Goal: Obtain resource: Download file/media

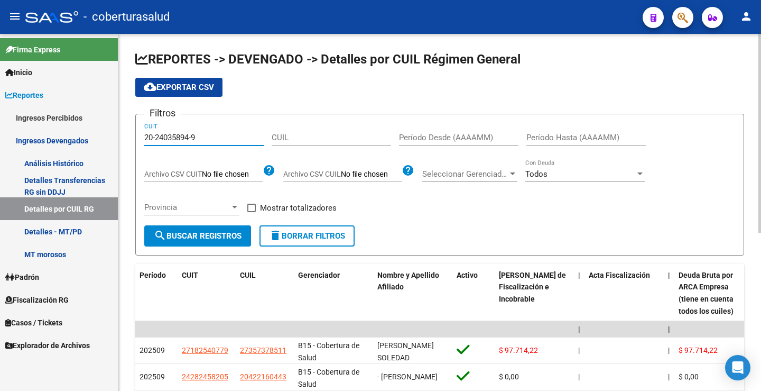
type input "20-24035894-9"
click at [410, 219] on div "Filtros 20-24035894-9 CUIT CUIL Período Desde (AAAAMM) Período Hasta (AAAAMM) A…" at bounding box center [439, 174] width 591 height 103
drag, startPoint x: 214, startPoint y: 233, endPoint x: 229, endPoint y: 228, distance: 16.1
click at [214, 232] on span "search Buscar Registros" at bounding box center [198, 236] width 88 height 10
click at [420, 134] on input "Período Desde (AAAAMM)" at bounding box center [459, 138] width 120 height 10
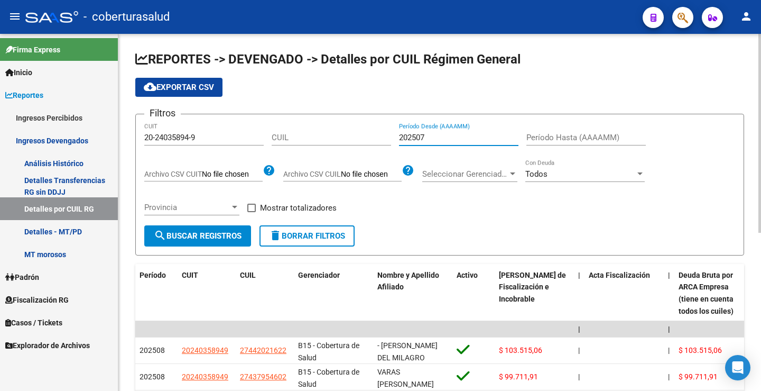
type input "202507"
click at [537, 134] on input "Período Hasta (AAAAMM)" at bounding box center [587, 138] width 120 height 10
type input "202507"
click at [222, 237] on span "search Buscar Registros" at bounding box center [198, 236] width 88 height 10
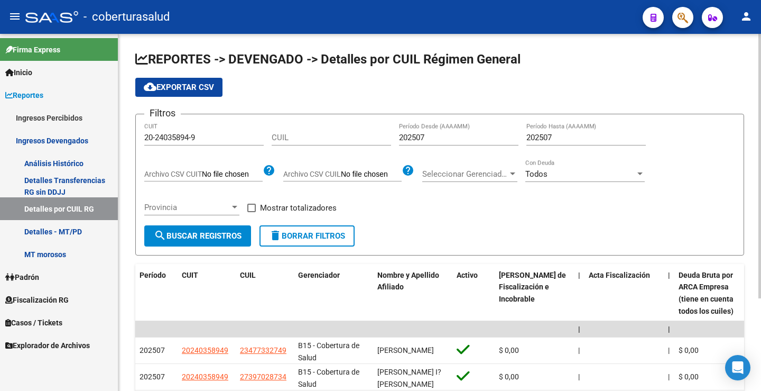
drag, startPoint x: 188, startPoint y: 86, endPoint x: 196, endPoint y: 83, distance: 8.5
click at [190, 84] on span "cloud_download Exportar CSV" at bounding box center [179, 87] width 70 height 10
drag, startPoint x: 206, startPoint y: 143, endPoint x: 121, endPoint y: 144, distance: 85.1
click at [128, 144] on div "REPORTES -> DEVENGADO -> Detalles por CUIL Régimen General cloud_download Expor…" at bounding box center [439, 270] width 643 height 473
click at [202, 135] on input "20-24035894-9" at bounding box center [204, 138] width 120 height 10
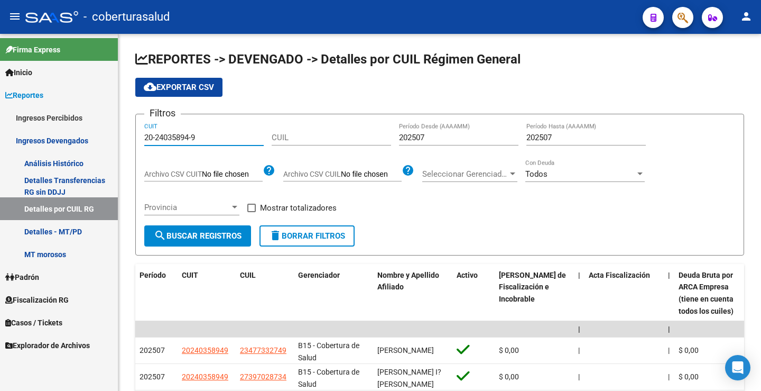
drag, startPoint x: 202, startPoint y: 136, endPoint x: 117, endPoint y: 137, distance: 84.6
click at [118, 137] on mat-sidenav-container "Firma Express Inicio Calendario SSS Instructivos Contacto OS Reportes Ingresos …" at bounding box center [380, 212] width 761 height 357
paste input "33-70799632"
type input "33-70799632-9"
click at [200, 234] on span "search Buscar Registros" at bounding box center [198, 236] width 88 height 10
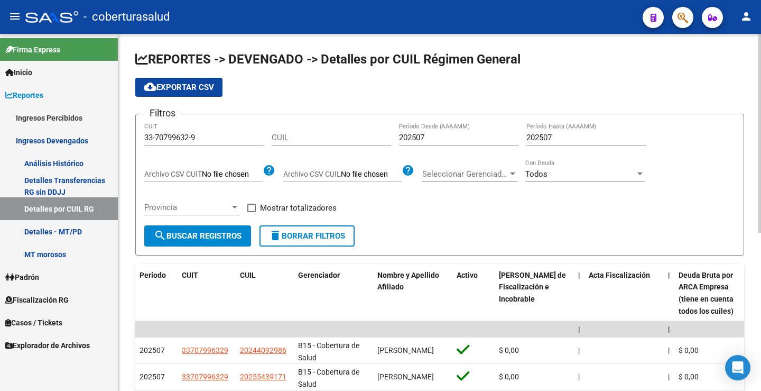
click at [206, 90] on span "cloud_download Exportar CSV" at bounding box center [179, 87] width 70 height 10
